Goal: Navigation & Orientation: Find specific page/section

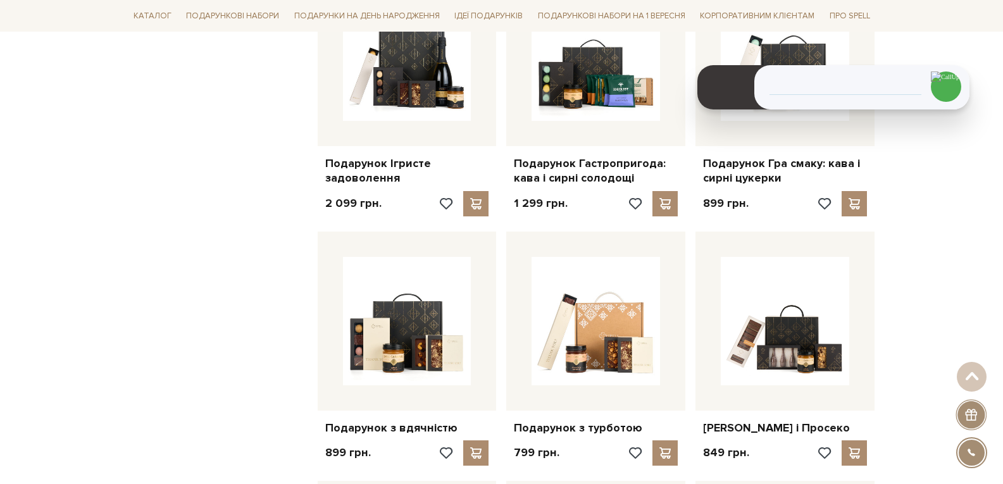
scroll to position [1455, 0]
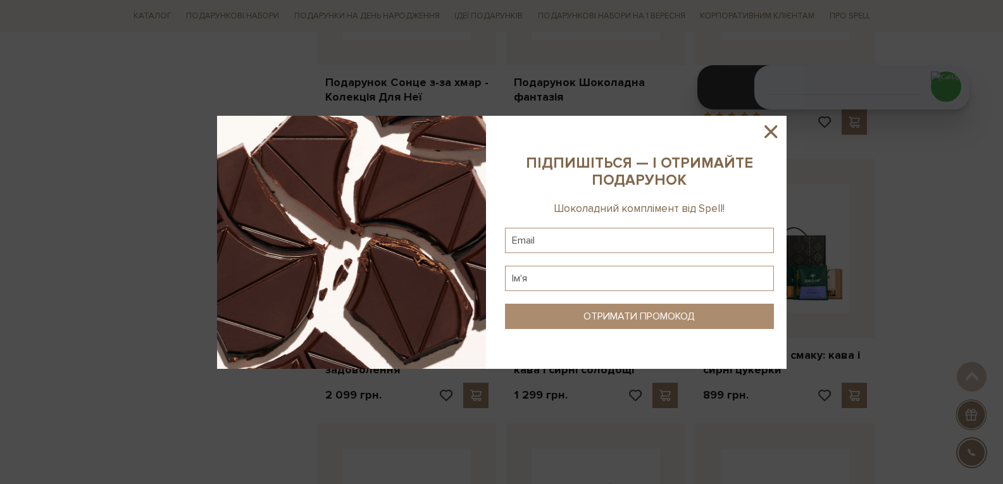
drag, startPoint x: 772, startPoint y: 133, endPoint x: 731, endPoint y: 131, distance: 41.2
click at [757, 132] on div at bounding box center [501, 242] width 569 height 253
click at [767, 136] on icon at bounding box center [771, 132] width 22 height 22
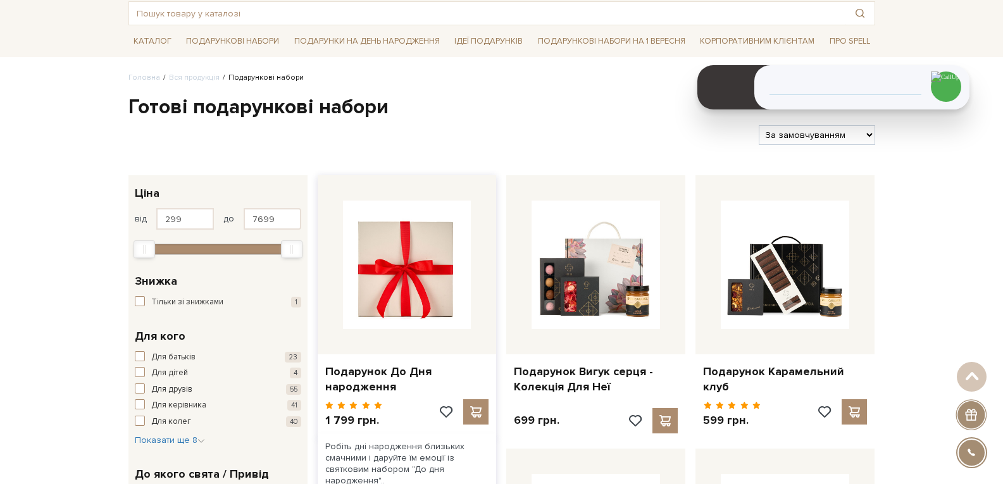
scroll to position [0, 0]
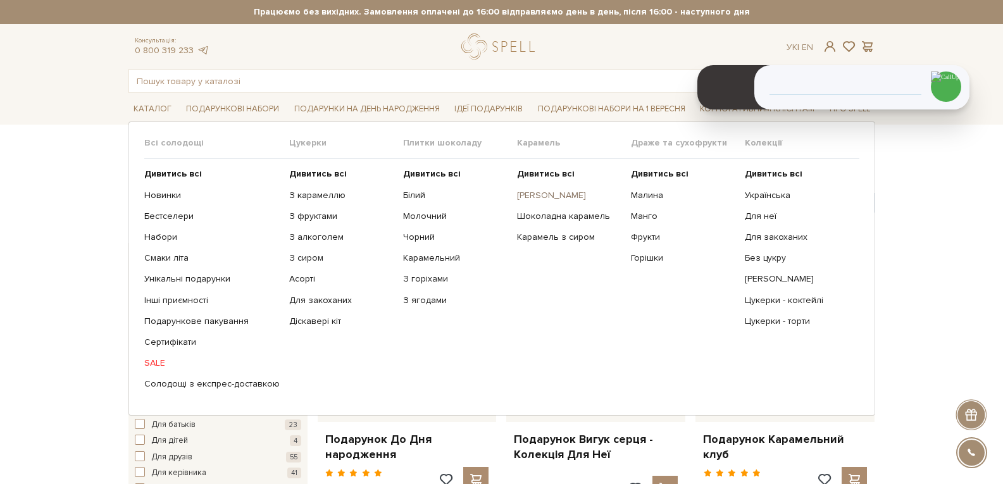
click at [564, 192] on link "[PERSON_NAME]" at bounding box center [569, 195] width 104 height 11
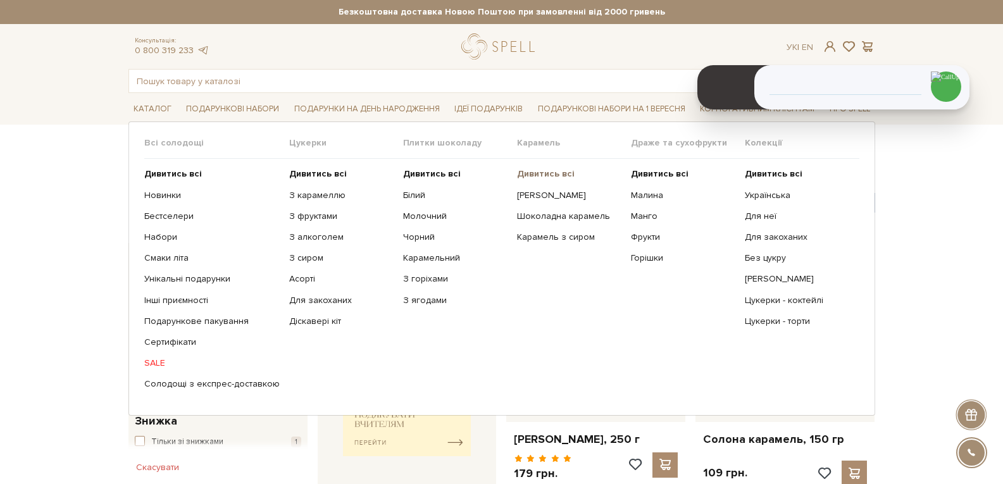
click at [544, 176] on b "Дивитись всі" at bounding box center [546, 173] width 58 height 11
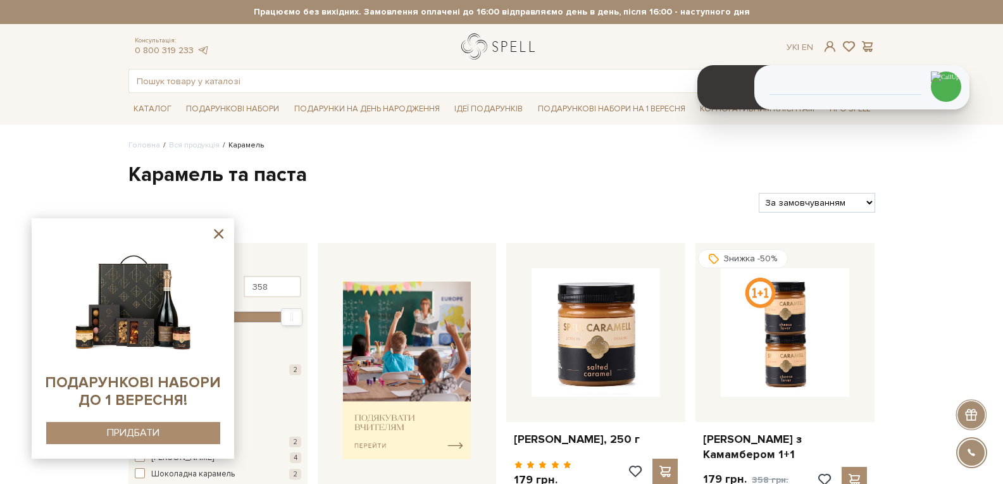
click at [503, 46] on link "logo" at bounding box center [500, 47] width 79 height 26
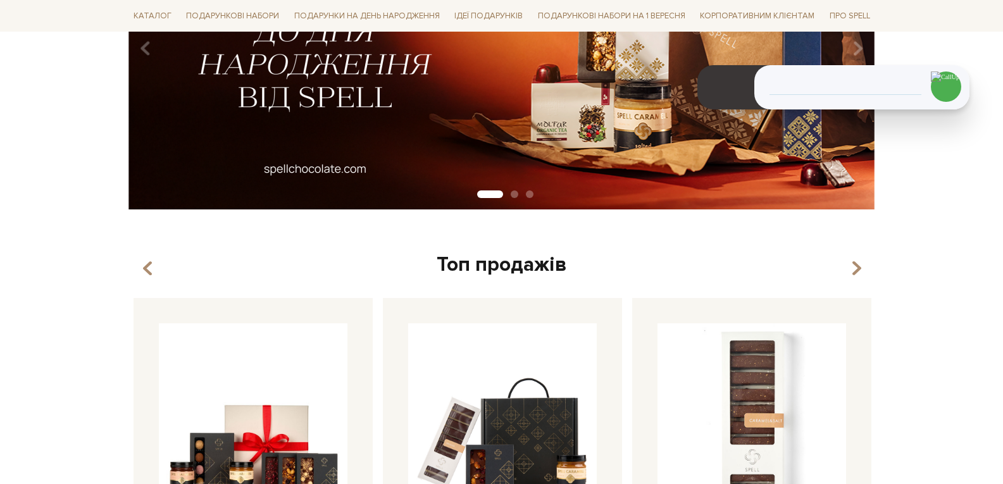
scroll to position [316, 0]
